Goal: Find specific page/section: Find specific page/section

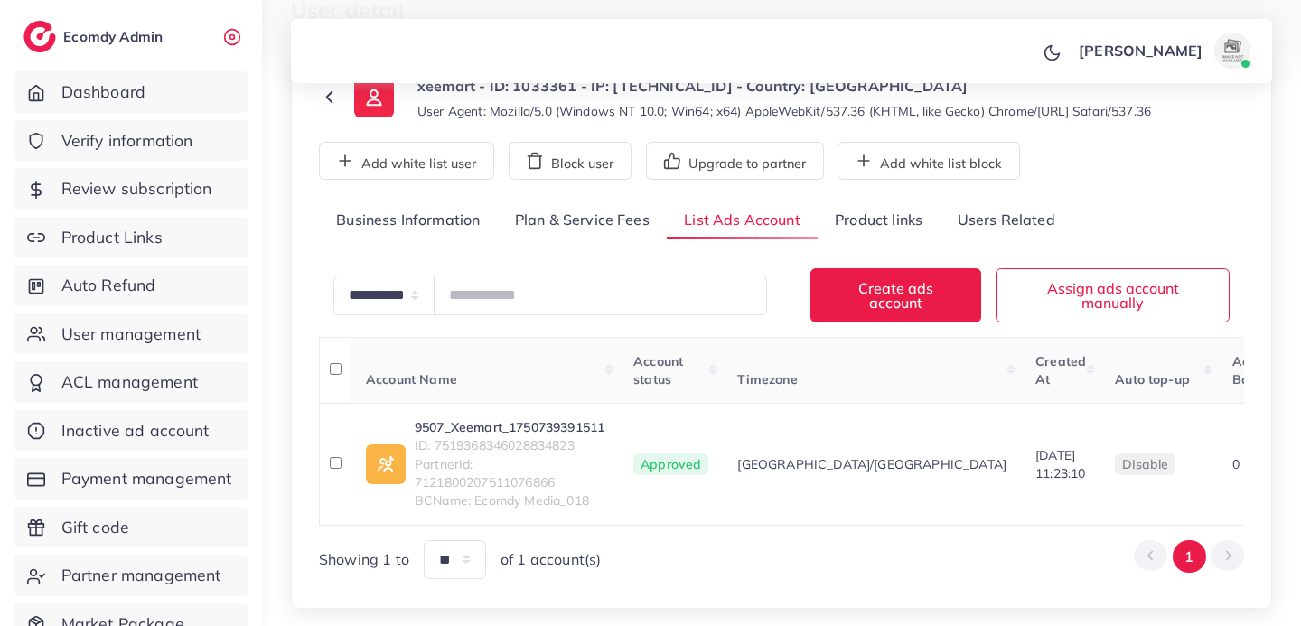
scroll to position [115, 0]
click at [196, 581] on span "Partner management" at bounding box center [146, 575] width 160 height 23
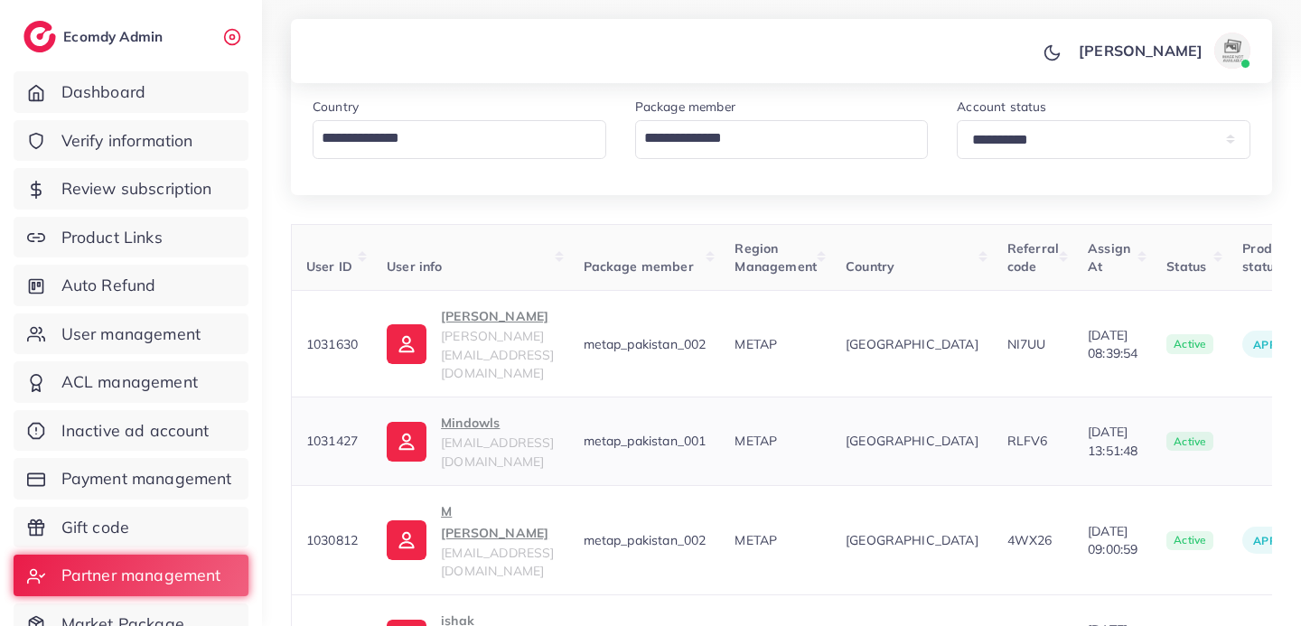
scroll to position [208, 0]
click at [494, 500] on p "M [PERSON_NAME]" at bounding box center [497, 521] width 113 height 43
click at [160, 325] on span "User management" at bounding box center [135, 334] width 139 height 23
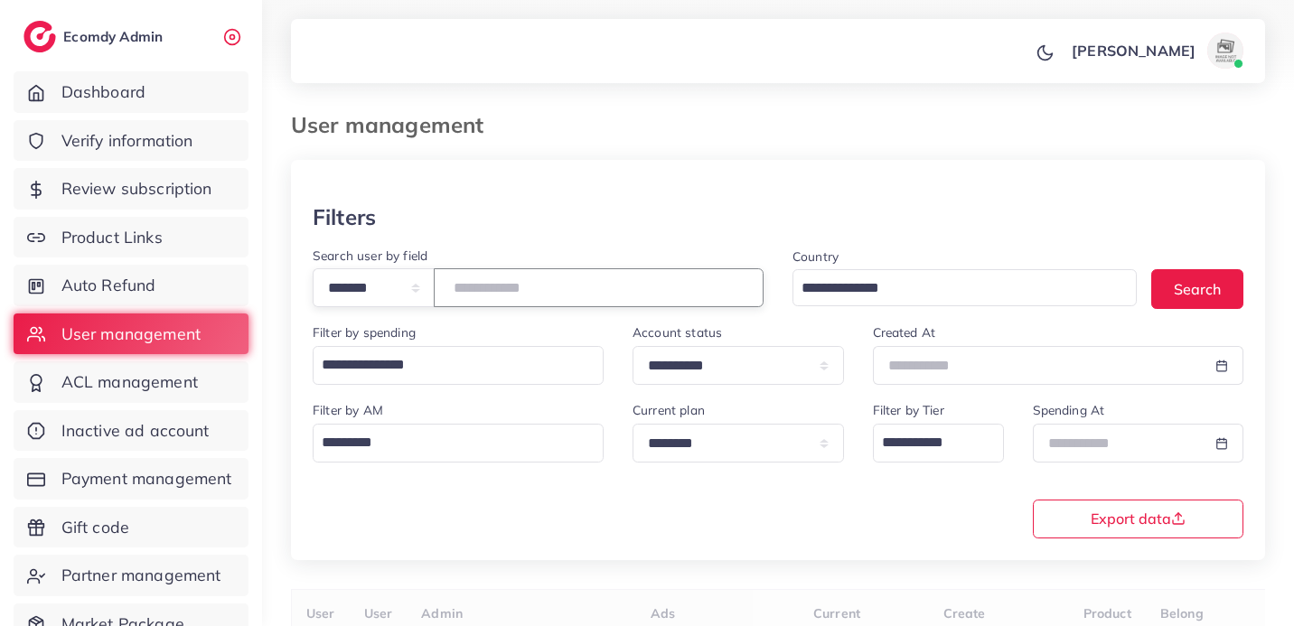
click at [606, 288] on input "number" at bounding box center [599, 287] width 330 height 39
drag, startPoint x: 531, startPoint y: 282, endPoint x: 440, endPoint y: 279, distance: 91.3
click at [440, 279] on div "**********" at bounding box center [538, 287] width 451 height 39
type input "*****"
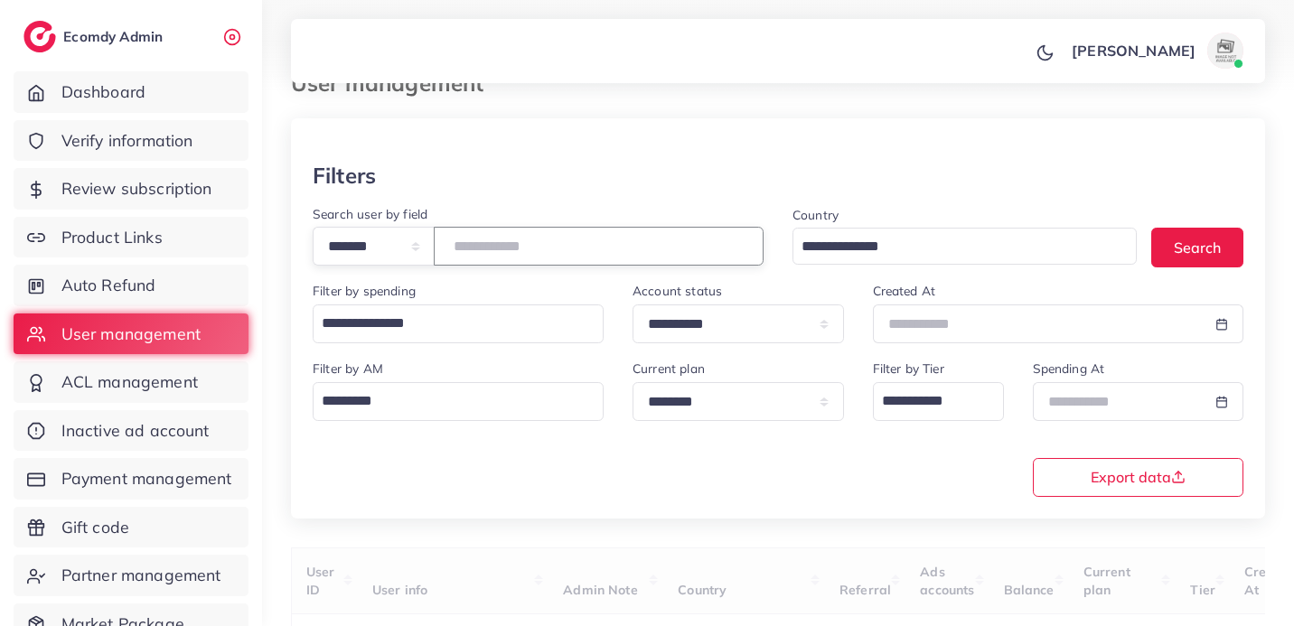
scroll to position [240, 0]
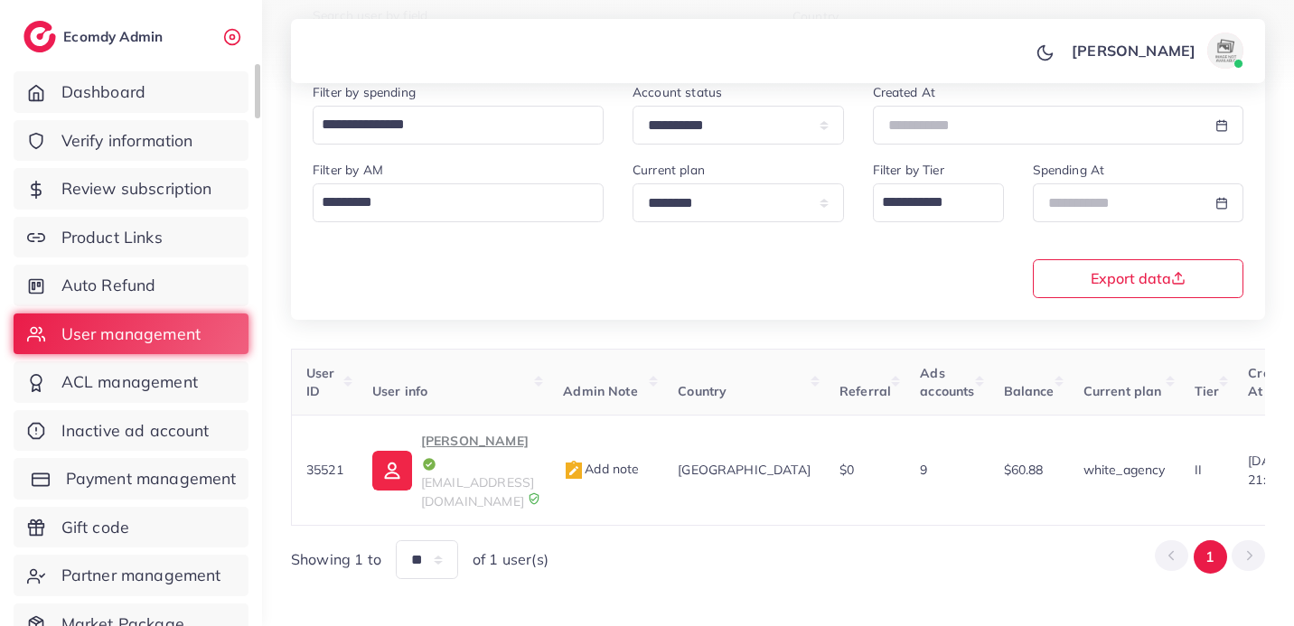
click at [221, 474] on span "Payment management" at bounding box center [151, 478] width 171 height 23
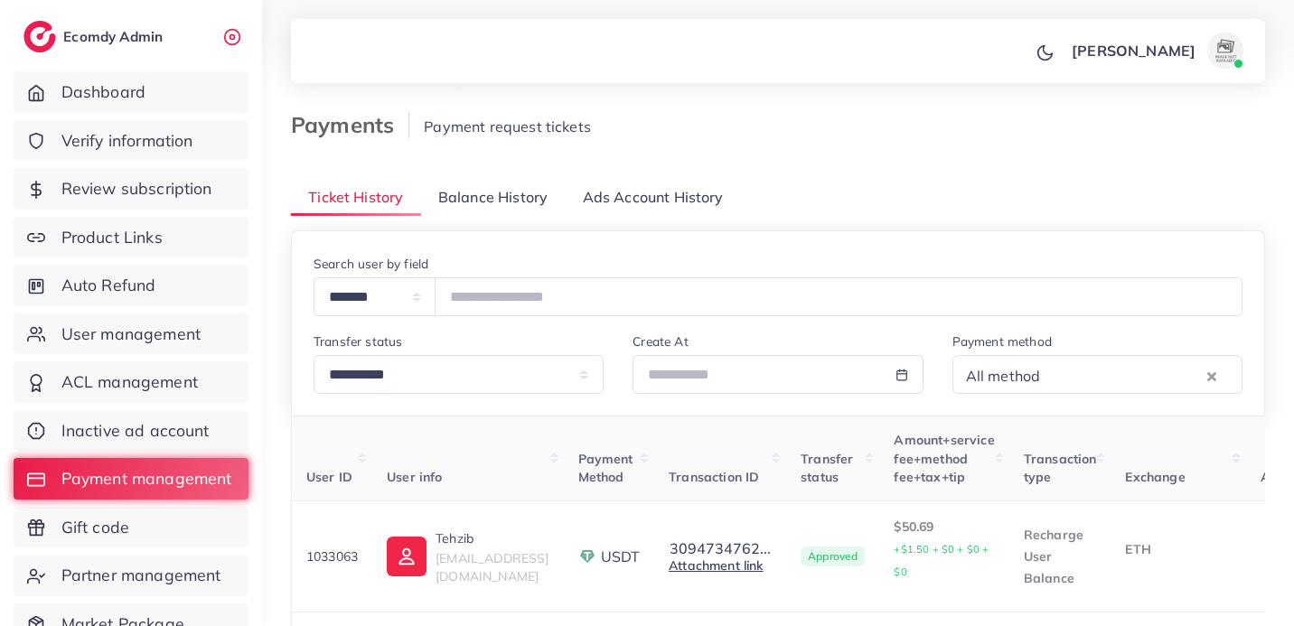
click at [513, 200] on span "Balance History" at bounding box center [492, 197] width 109 height 21
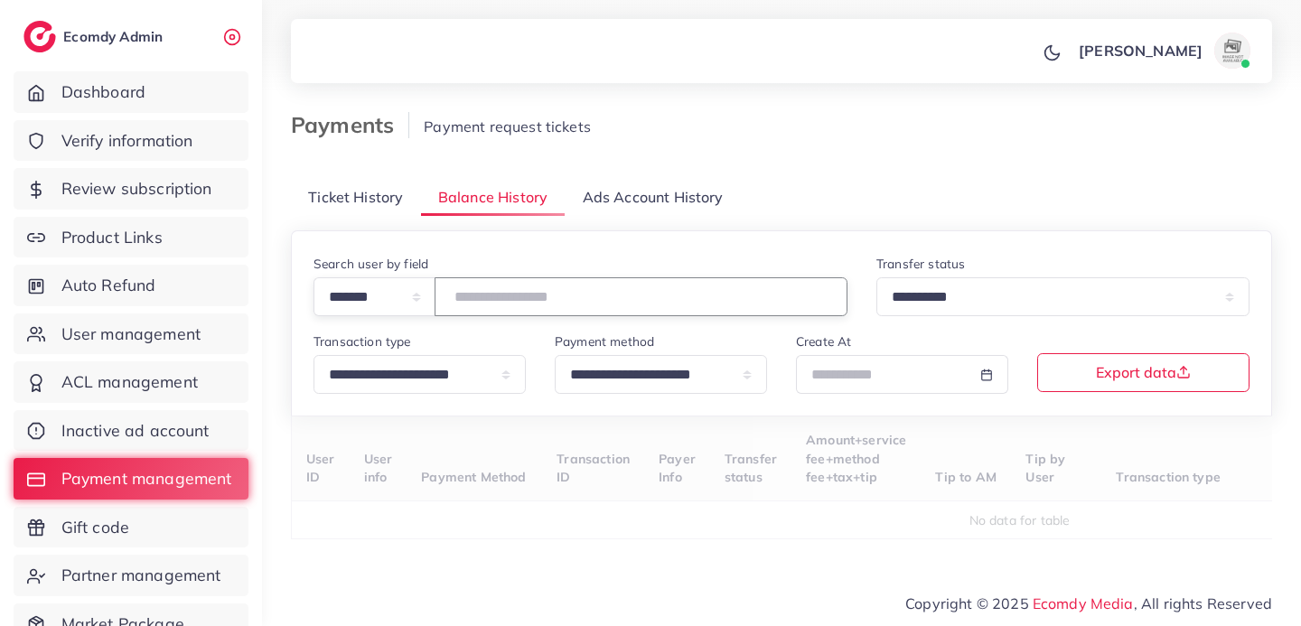
click at [540, 296] on input "number" at bounding box center [641, 296] width 413 height 39
type input "*****"
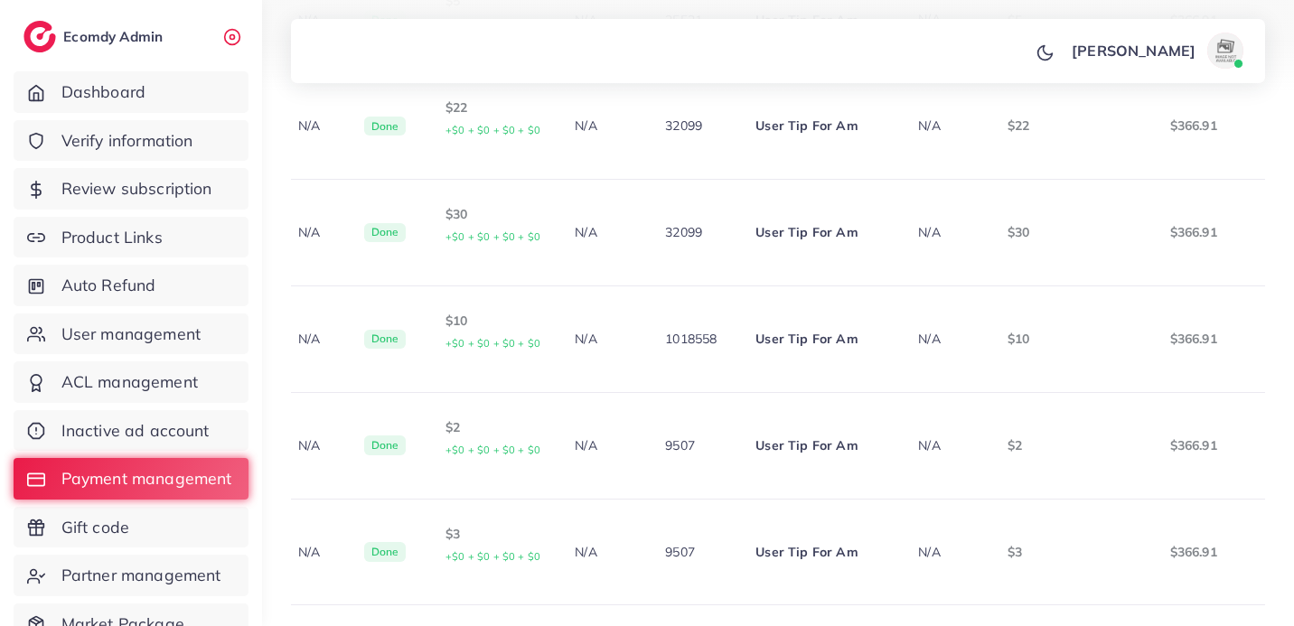
scroll to position [540, 0]
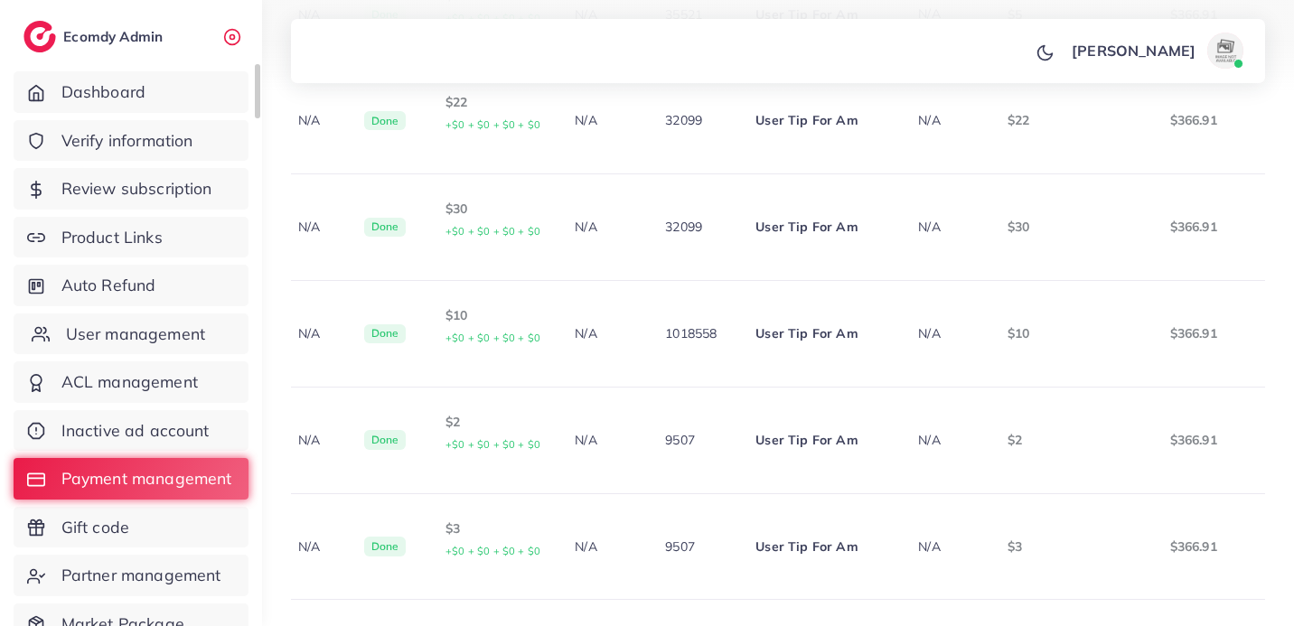
click at [186, 336] on span "User management" at bounding box center [135, 334] width 139 height 23
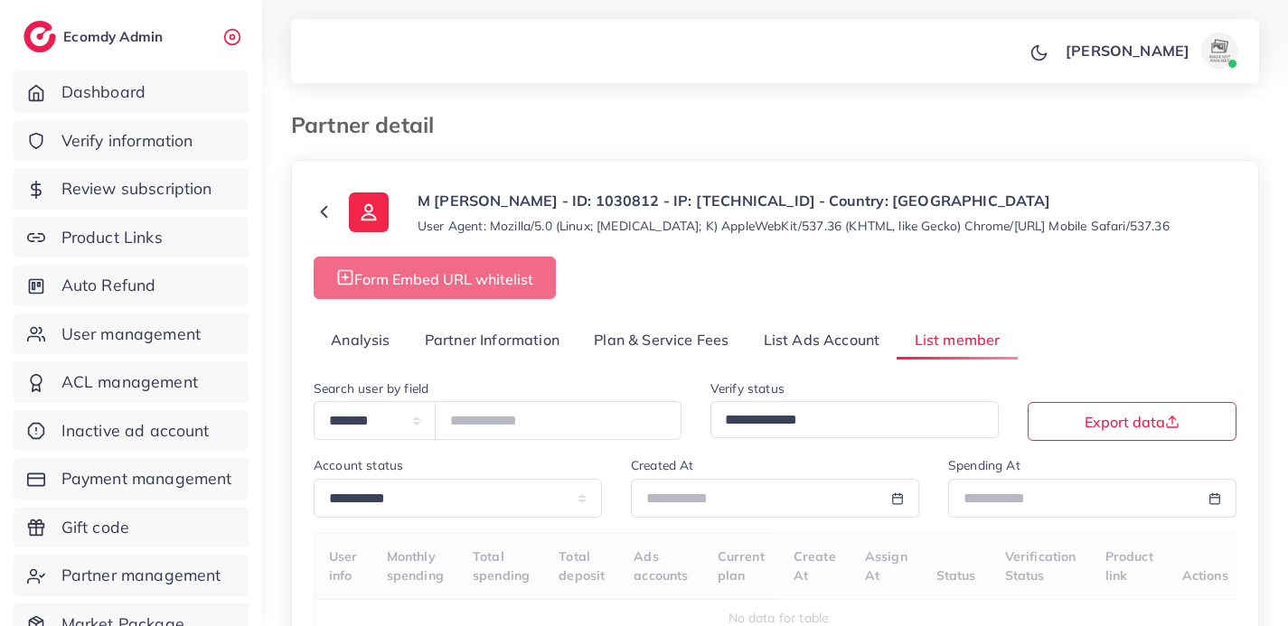
select select "**"
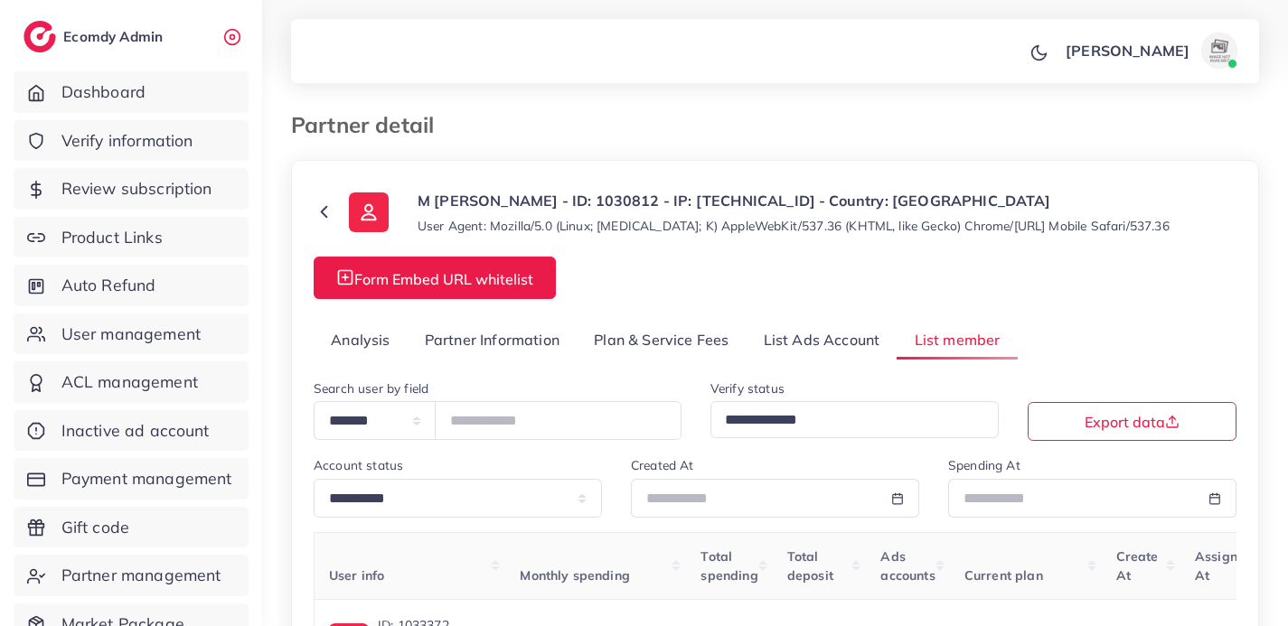
click at [367, 342] on link "Analysis" at bounding box center [361, 340] width 94 height 39
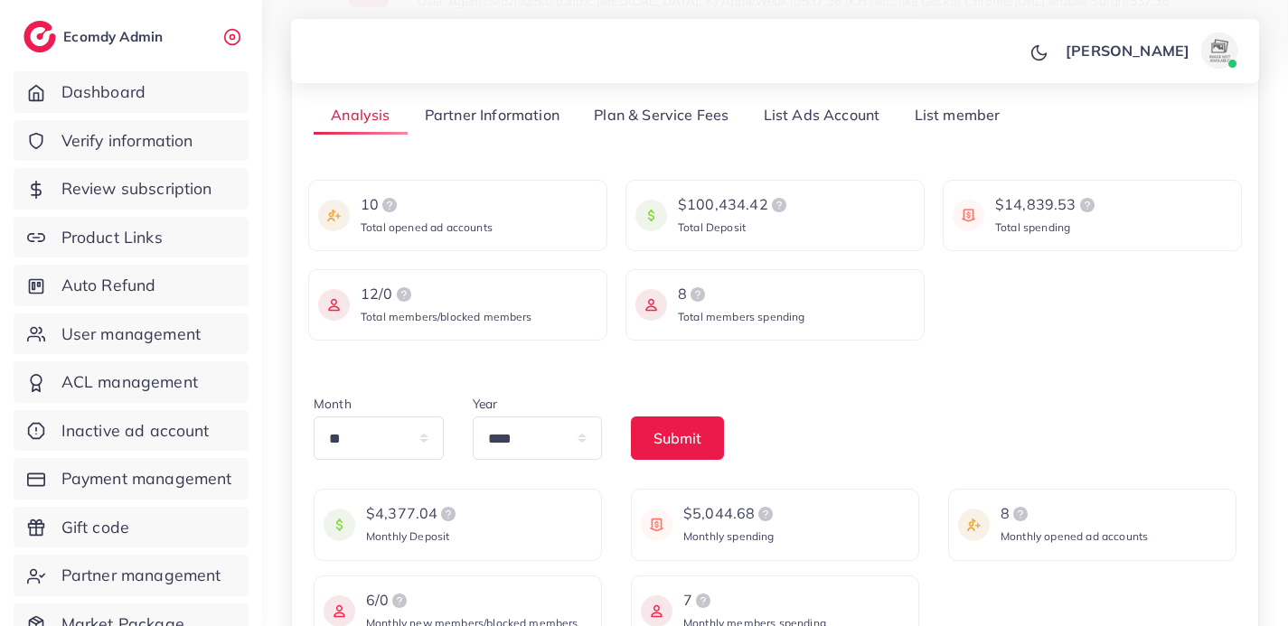
scroll to position [237, 0]
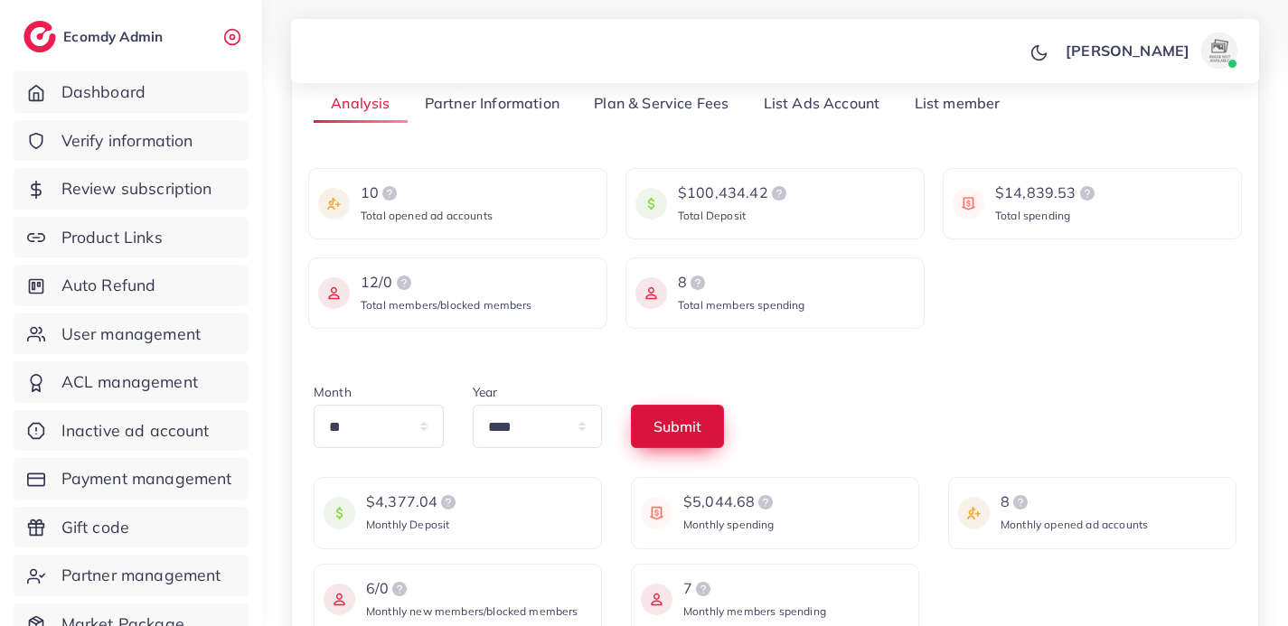
click at [643, 432] on button "Submit" at bounding box center [677, 426] width 93 height 43
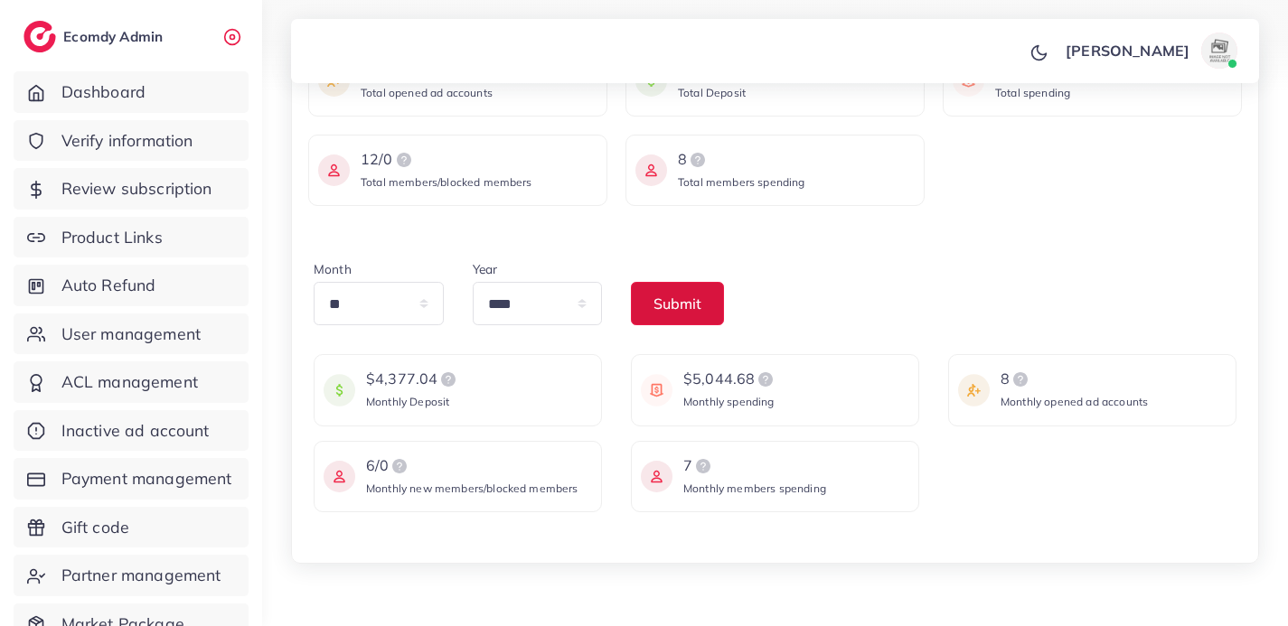
scroll to position [361, 0]
